Goal: Task Accomplishment & Management: Complete application form

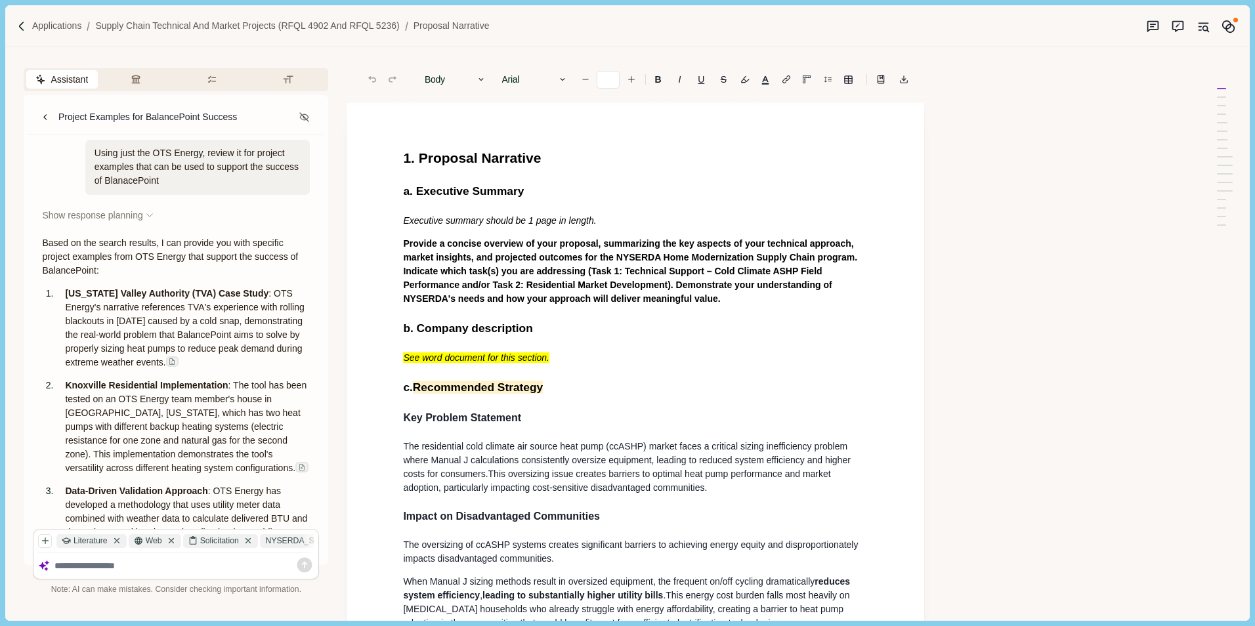
scroll to position [984, 0]
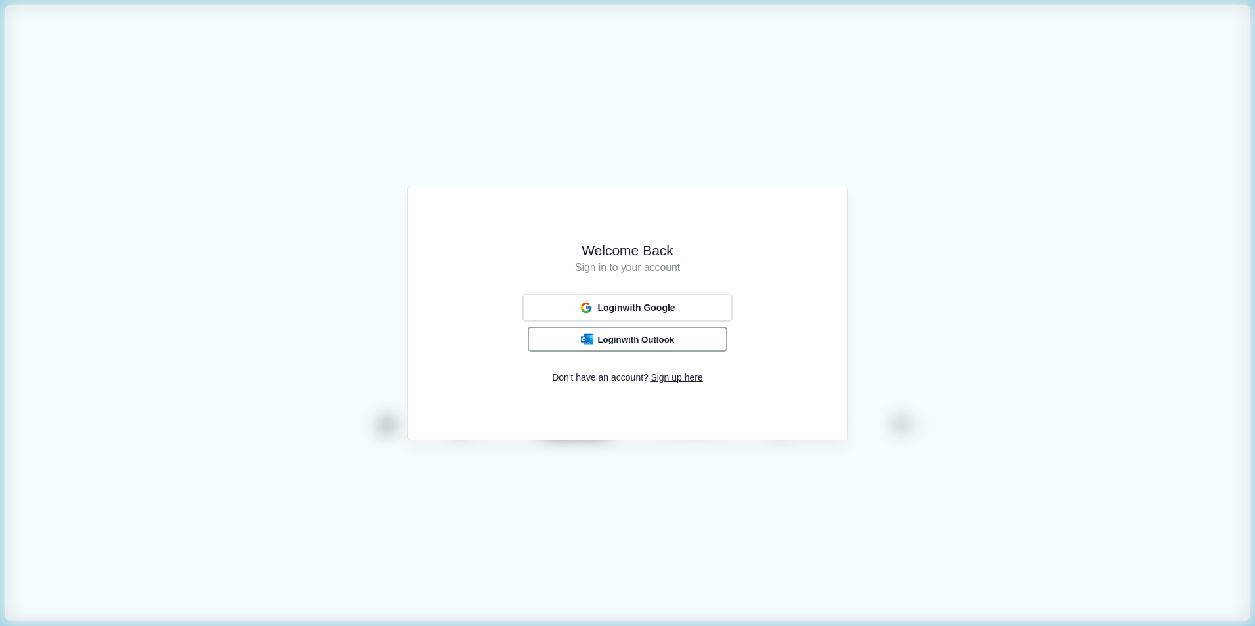
click at [587, 333] on img "button" at bounding box center [587, 339] width 12 height 12
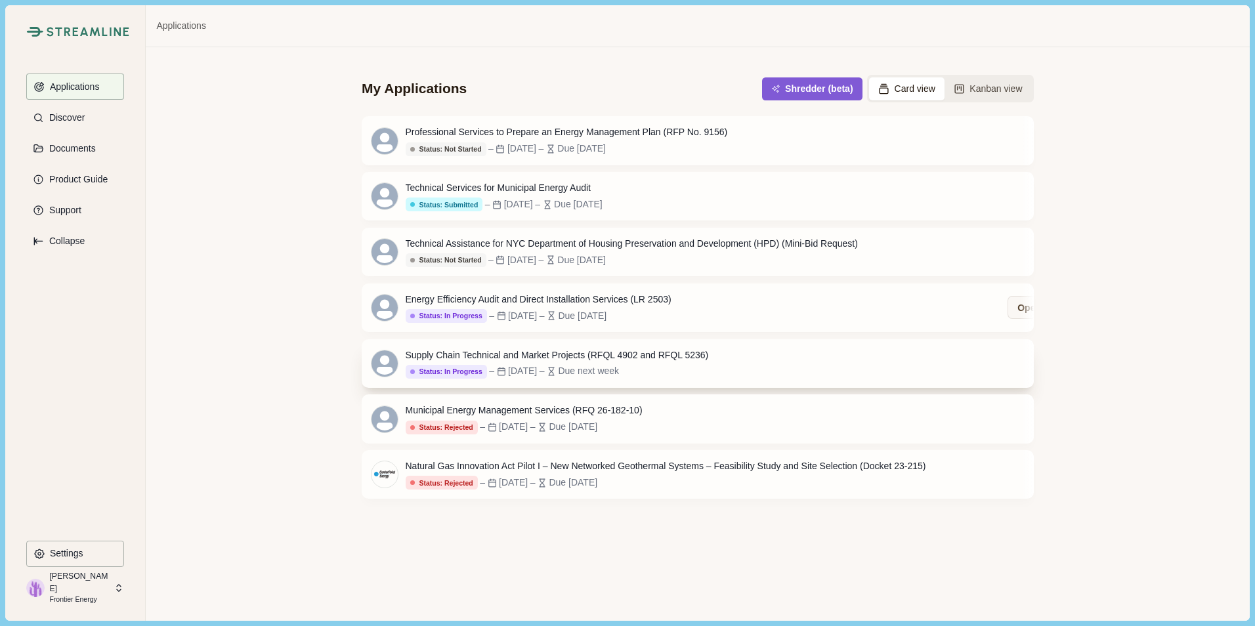
click at [673, 361] on div "Supply Chain Technical and Market Projects (RFQL 4902 and RFQL 5236)" at bounding box center [557, 355] width 303 height 14
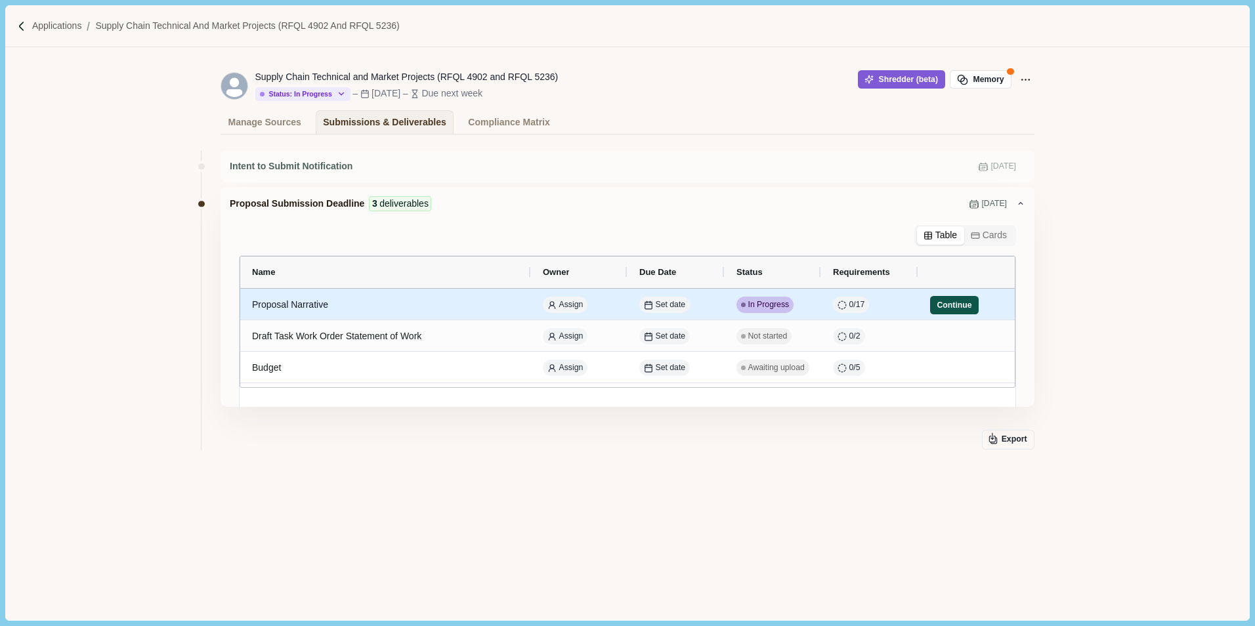
click at [959, 310] on button "Continue" at bounding box center [954, 305] width 49 height 18
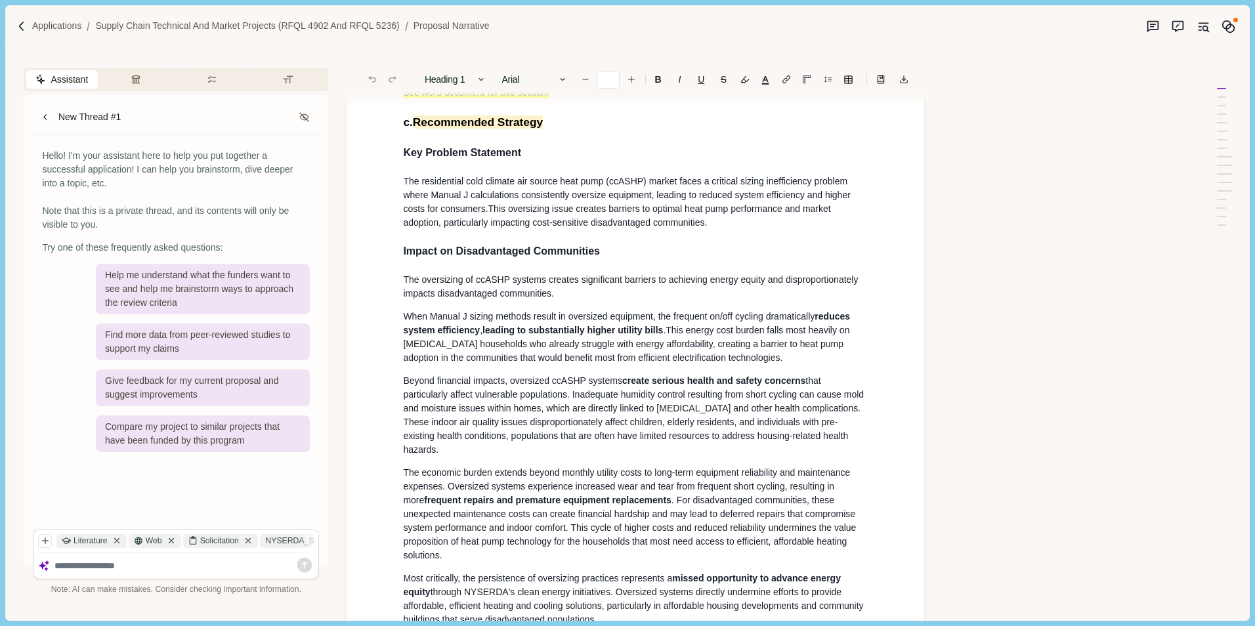
scroll to position [197, 0]
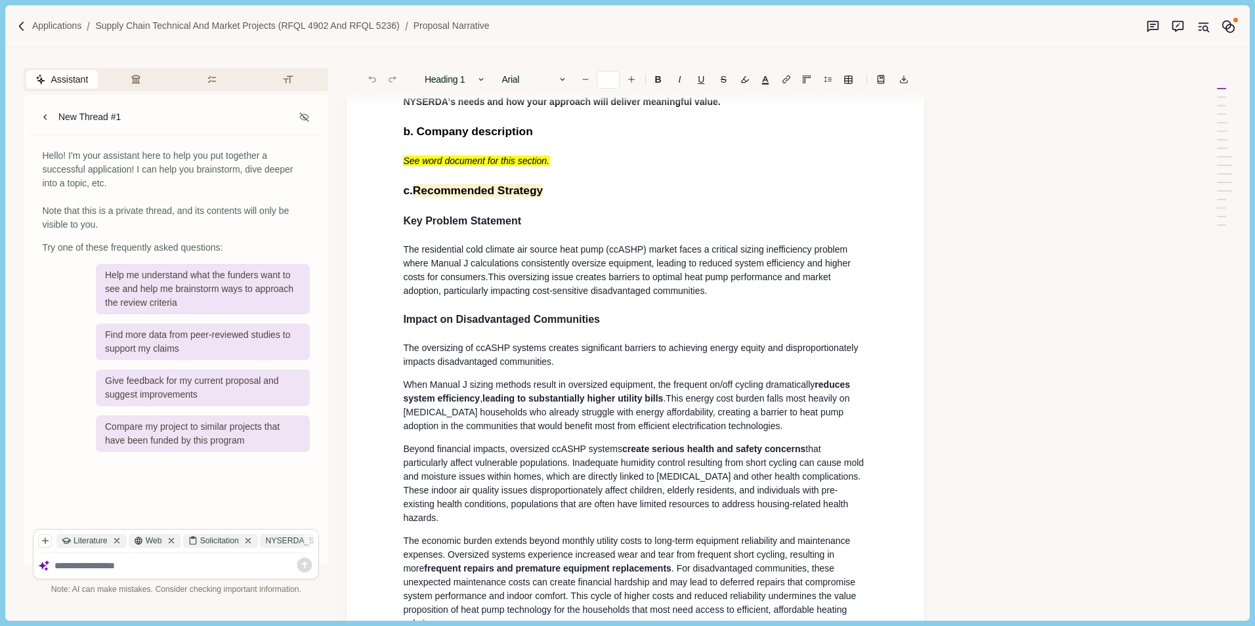
click at [463, 266] on span "The residential cold climate air source heat pump (ccASHP) market faces a criti…" at bounding box center [628, 263] width 450 height 38
type input "**"
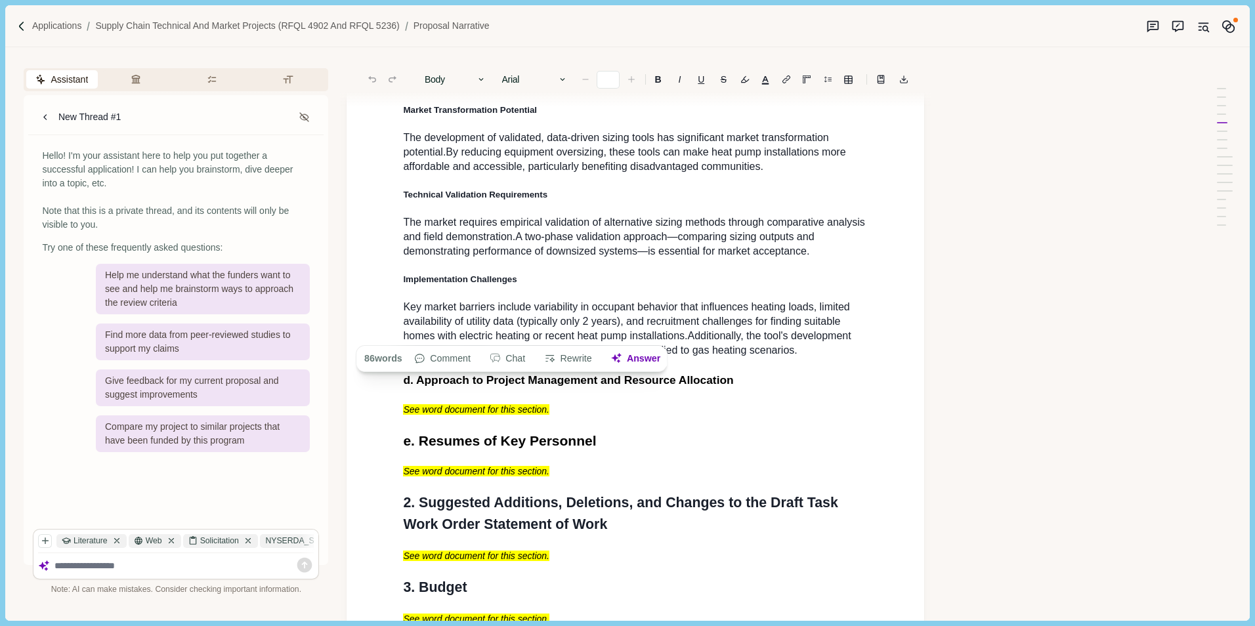
scroll to position [1444, 0]
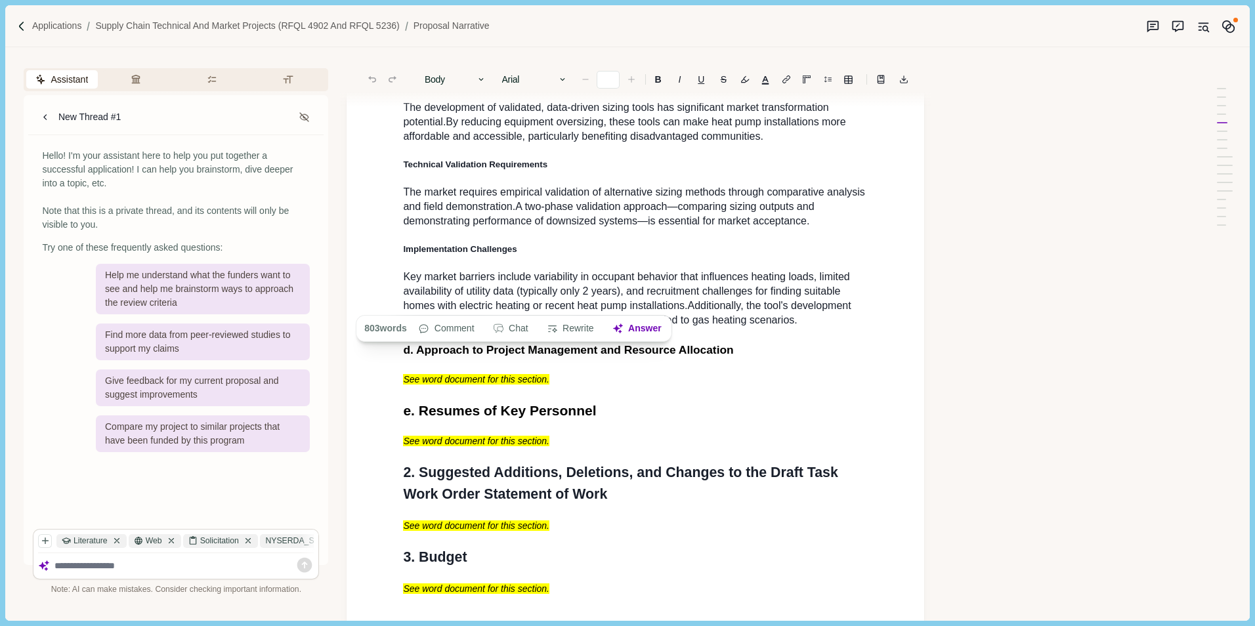
drag, startPoint x: 406, startPoint y: 221, endPoint x: 799, endPoint y: 347, distance: 412.6
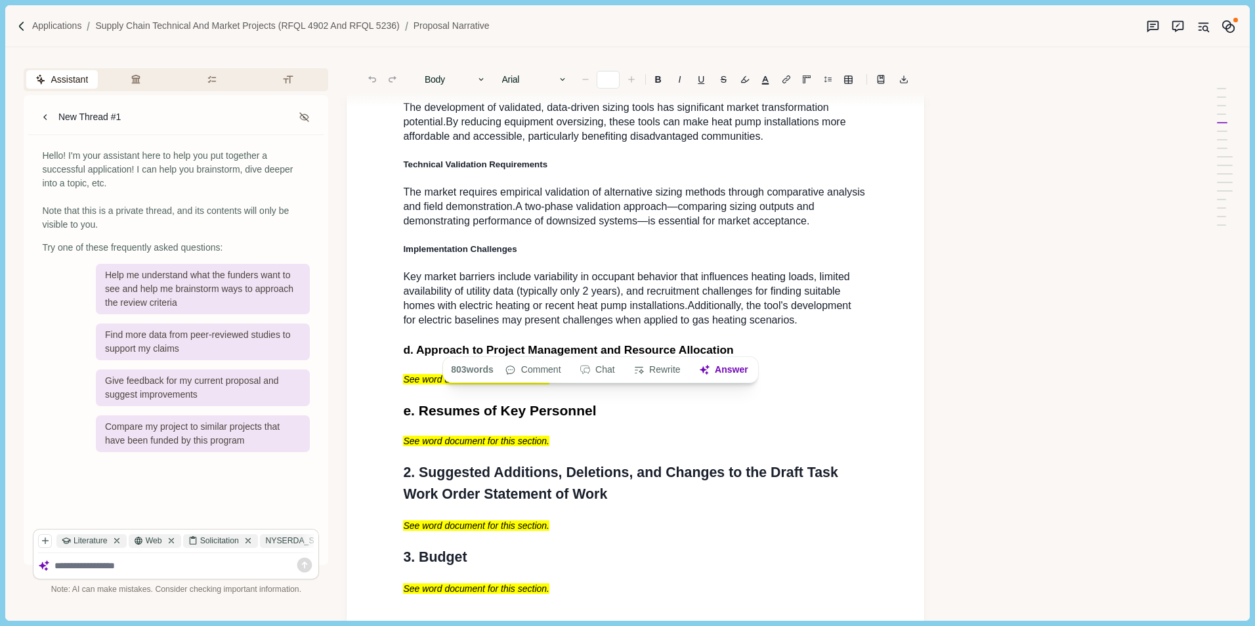
copy div "Key Problem Statement The residential cold climate air source heat pump (ccASHP…"
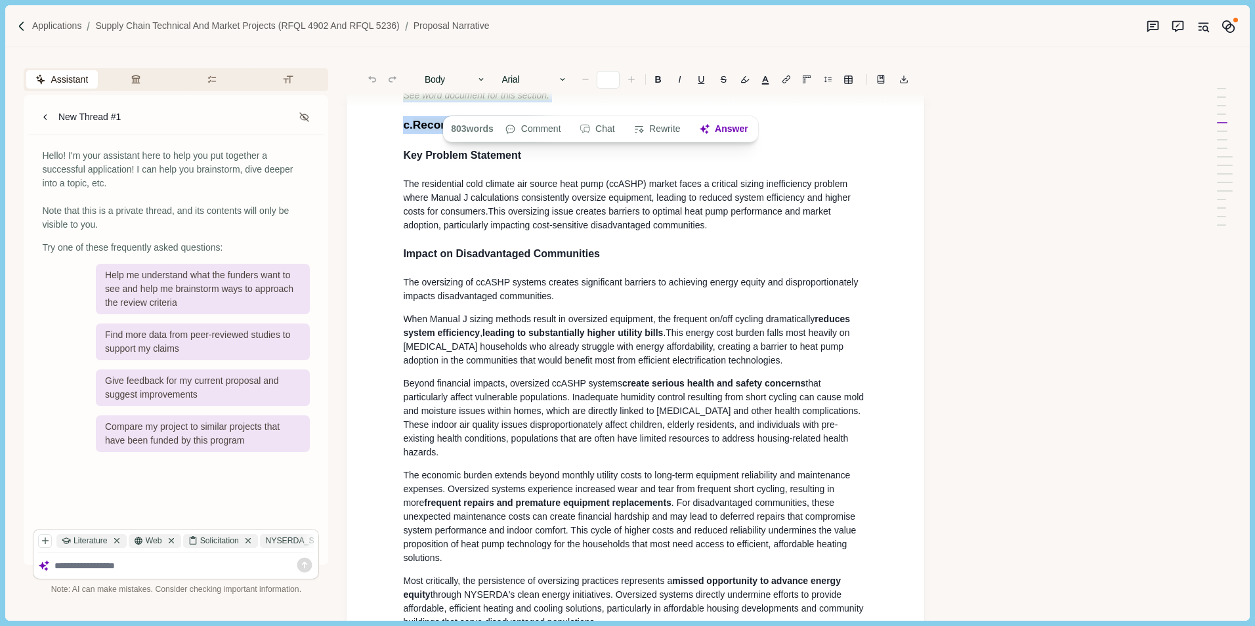
scroll to position [0, 0]
